Goal: Find specific page/section: Find specific page/section

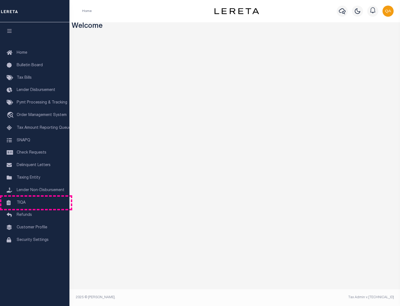
click at [35, 202] on link "TIQA" at bounding box center [34, 203] width 69 height 13
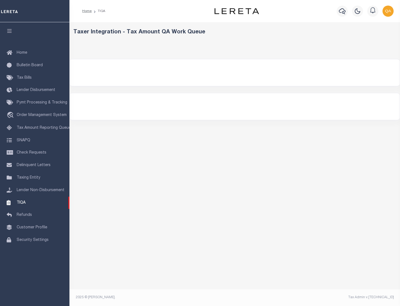
select select "200"
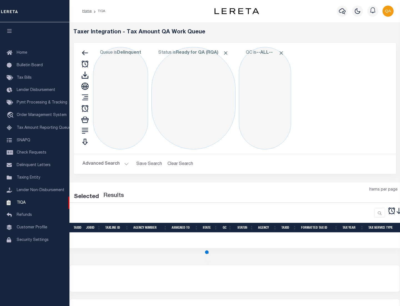
select select "200"
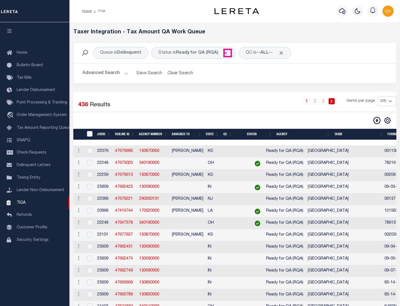
click at [228, 53] on span "Click to Remove" at bounding box center [226, 53] width 6 height 6
